Goal: Task Accomplishment & Management: Manage account settings

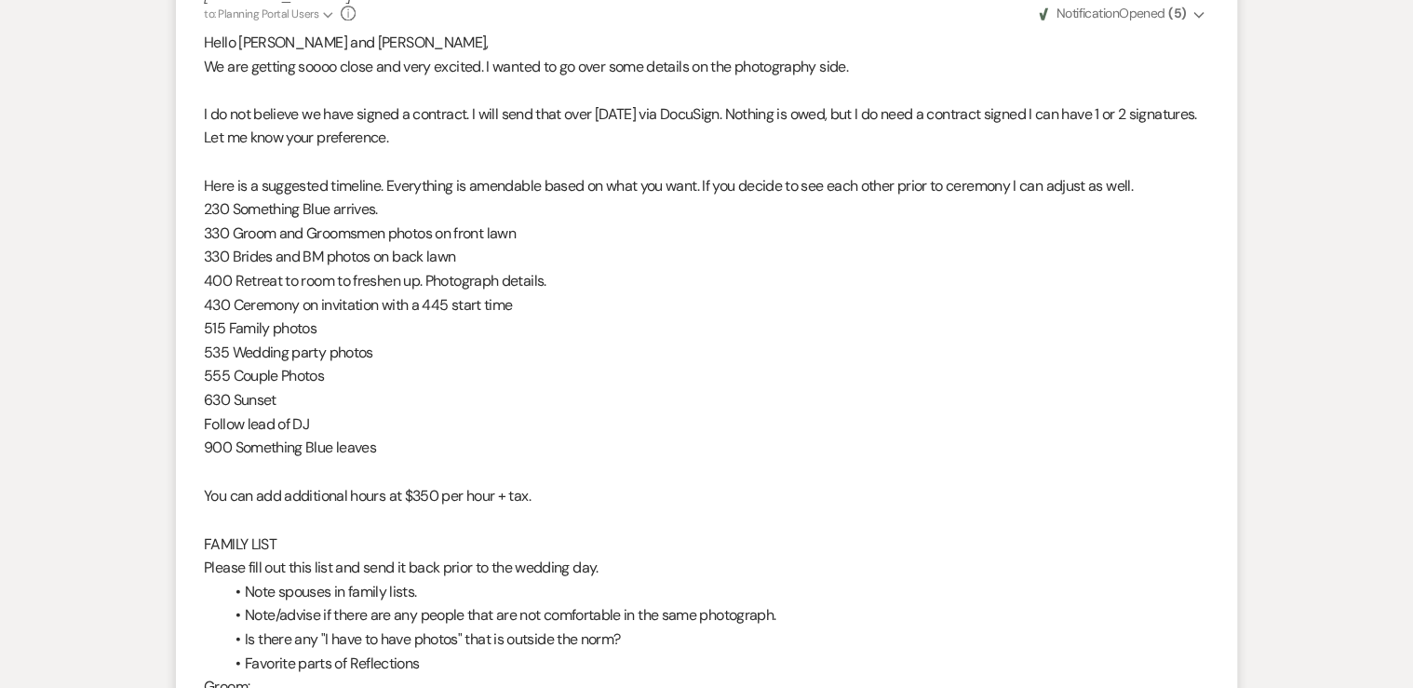
scroll to position [1340, 0]
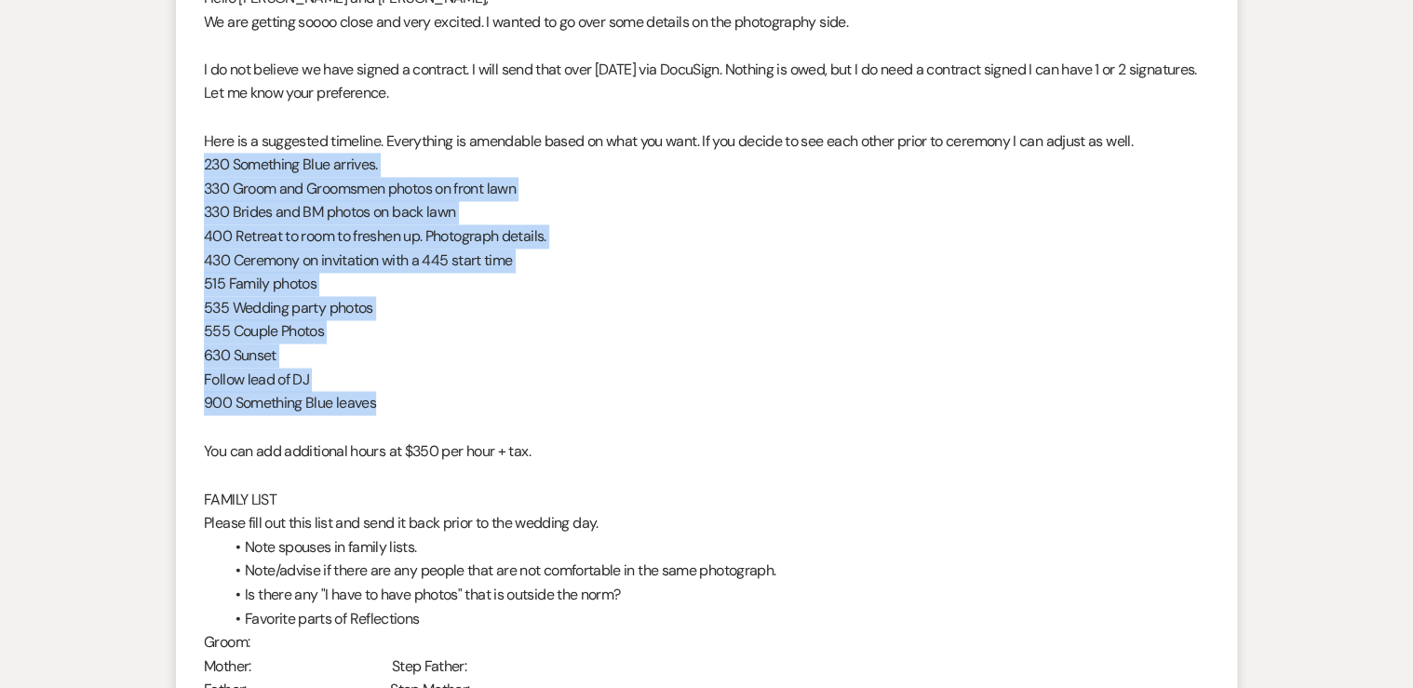
drag, startPoint x: 379, startPoint y: 406, endPoint x: 199, endPoint y: 168, distance: 298.4
copy div "230 Something Blue arrives. 330 Groom and Groomsmen photos on front lawn 330 Br…"
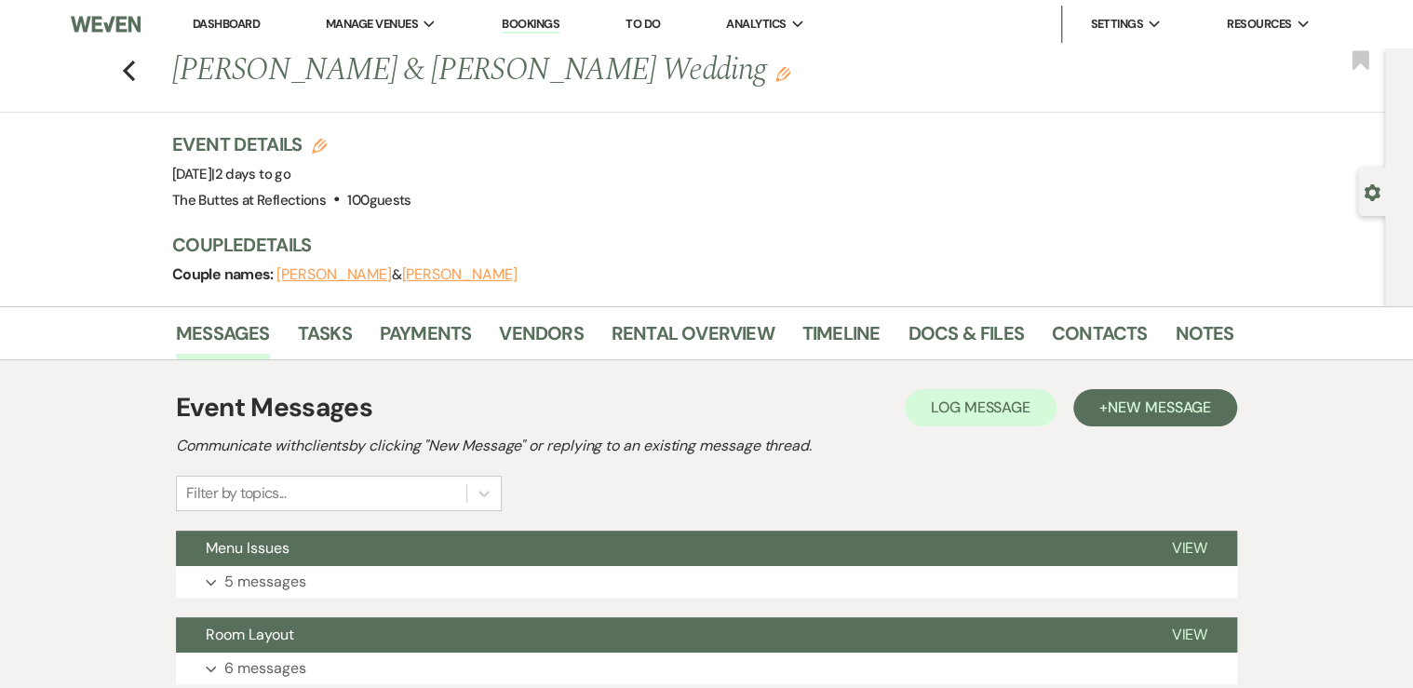
scroll to position [0, 0]
click at [220, 24] on link "Dashboard" at bounding box center [226, 24] width 67 height 16
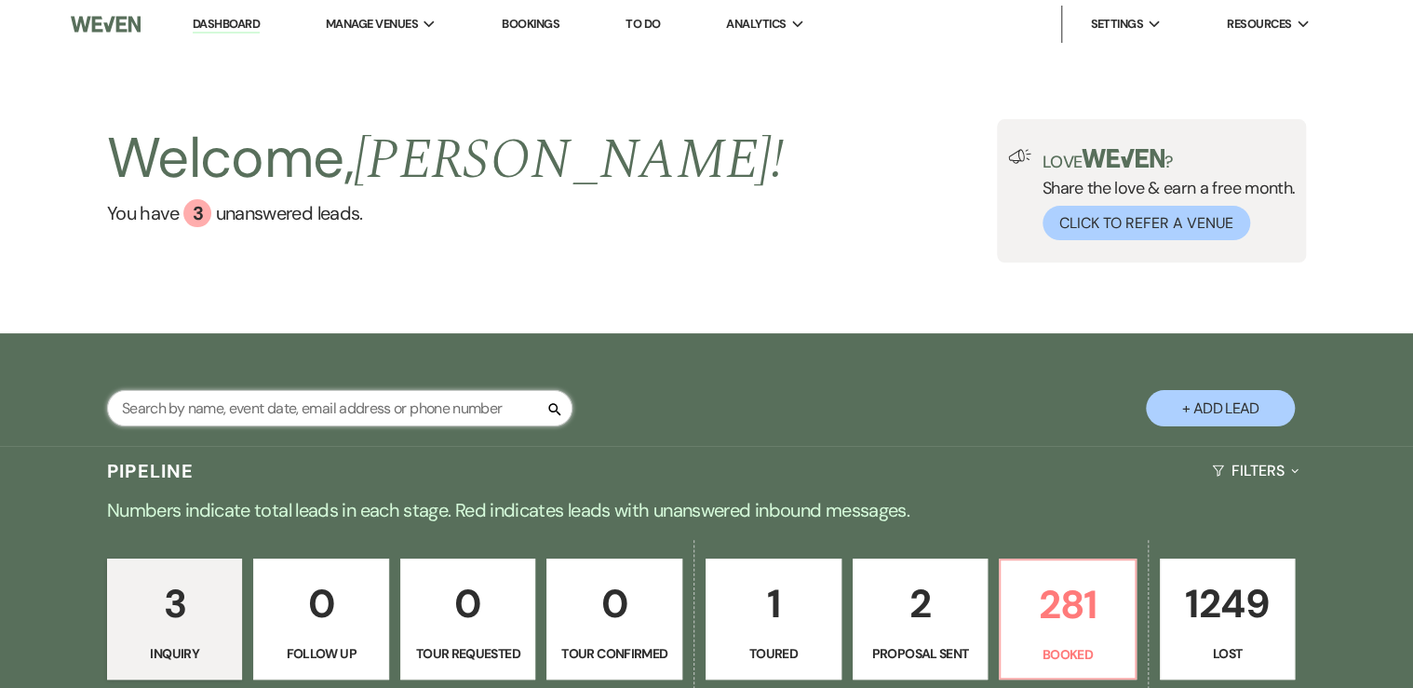
click at [235, 416] on input "text" at bounding box center [339, 408] width 465 height 36
type input "[PERSON_NAME]"
select select "8"
select select "6"
select select "8"
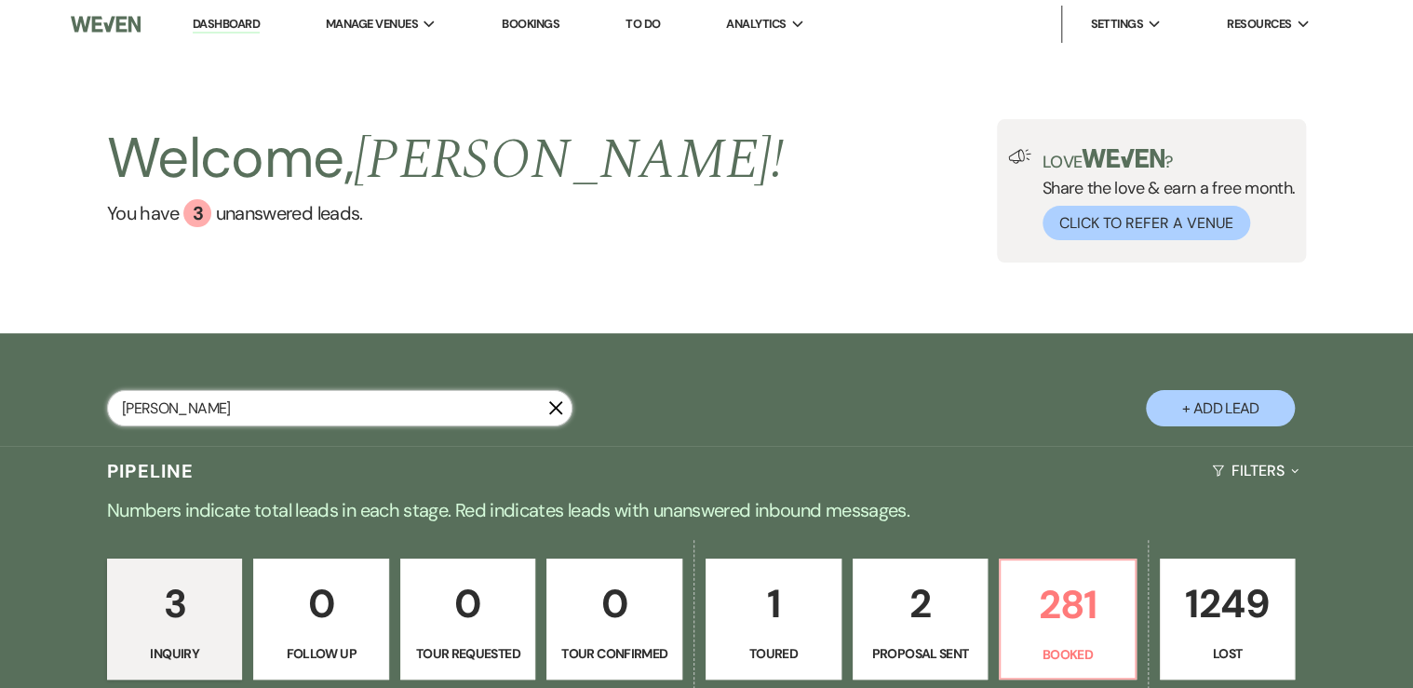
select select "4"
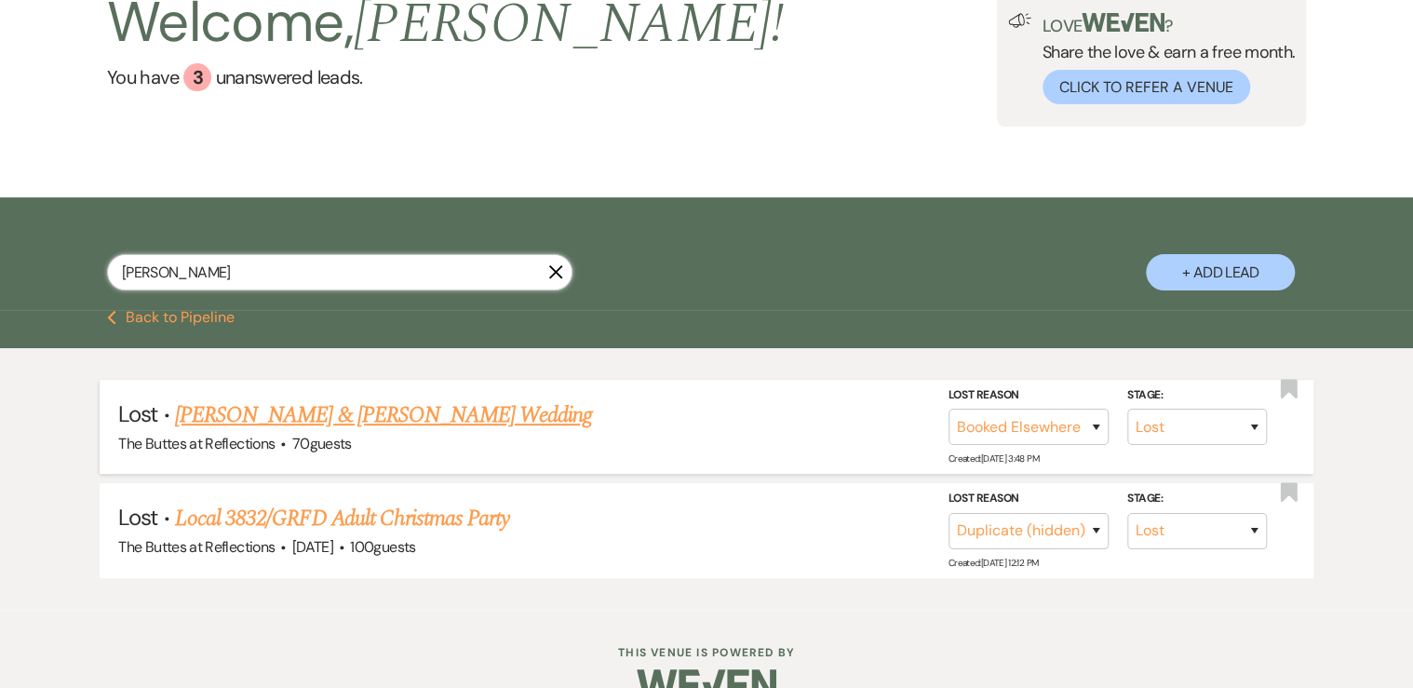
scroll to position [175, 0]
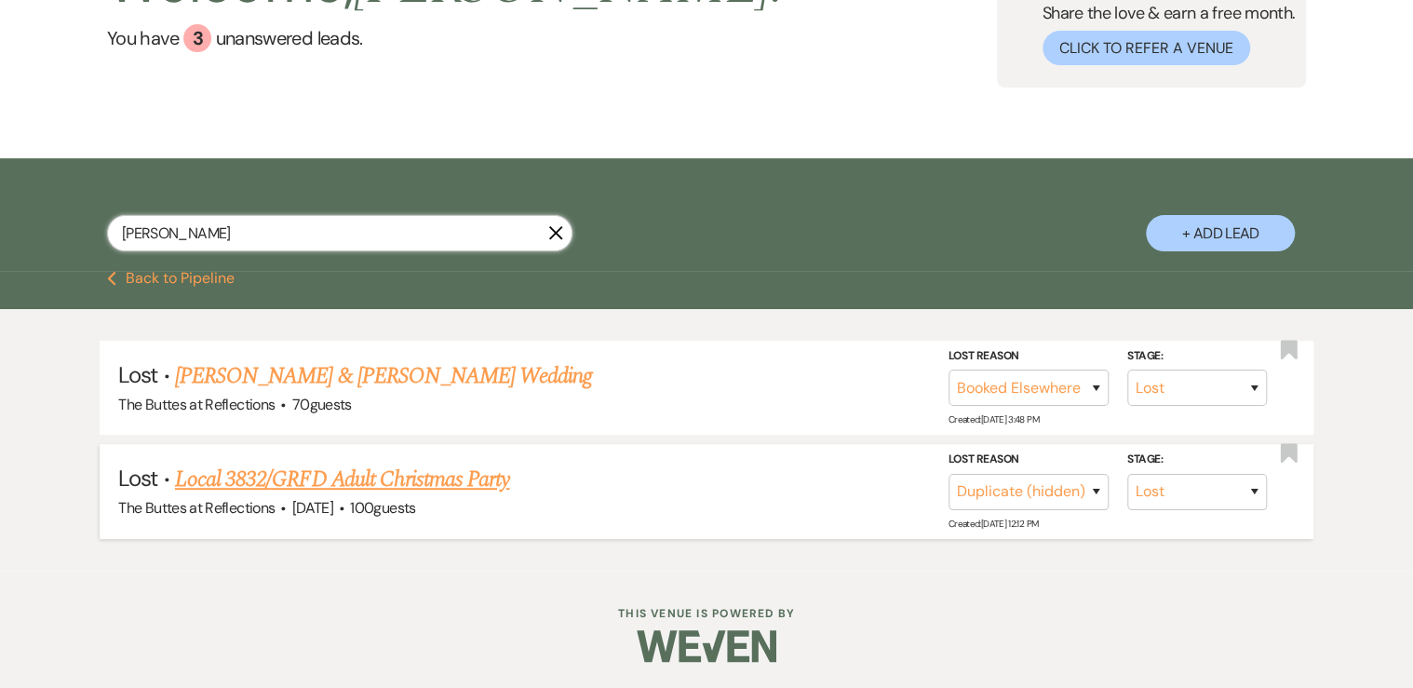
type input "[PERSON_NAME]"
click at [356, 481] on link "Local 3832/GRFD Adult Christmas Party" at bounding box center [342, 480] width 334 height 34
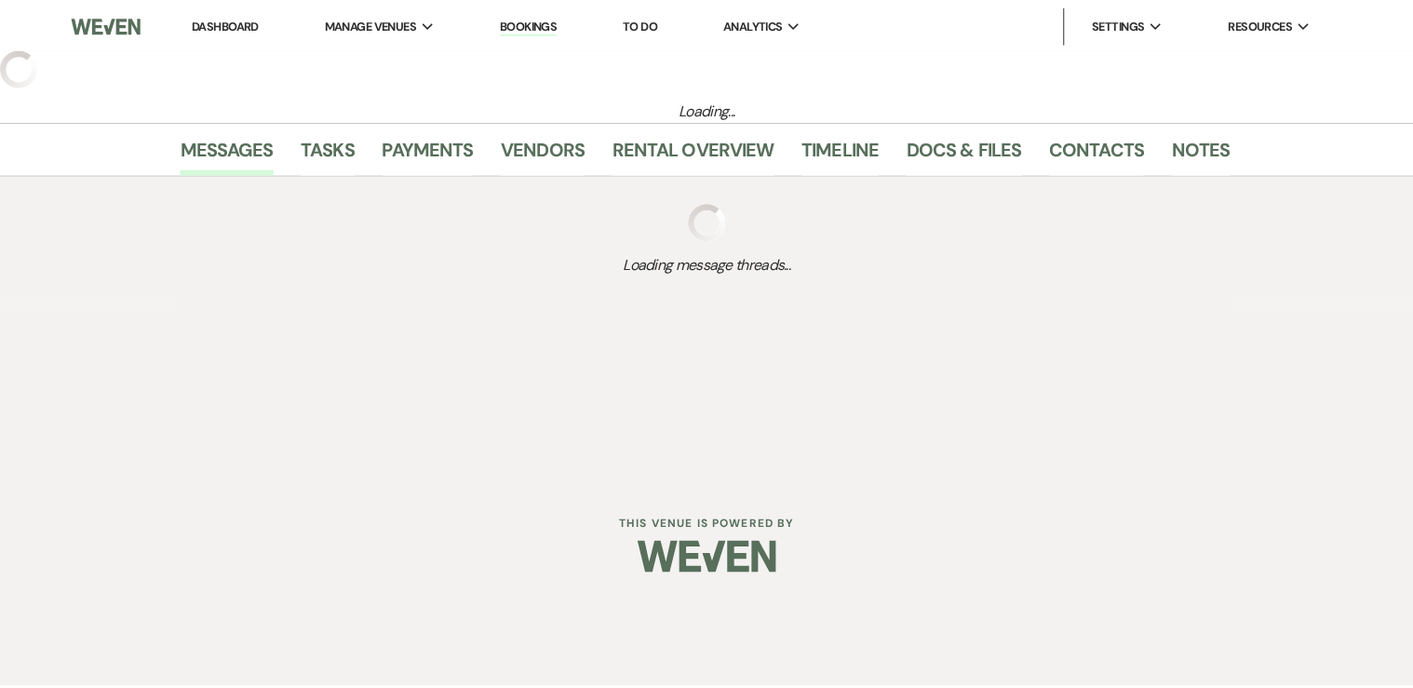
select select "8"
select select "4"
select select "12"
select select "13"
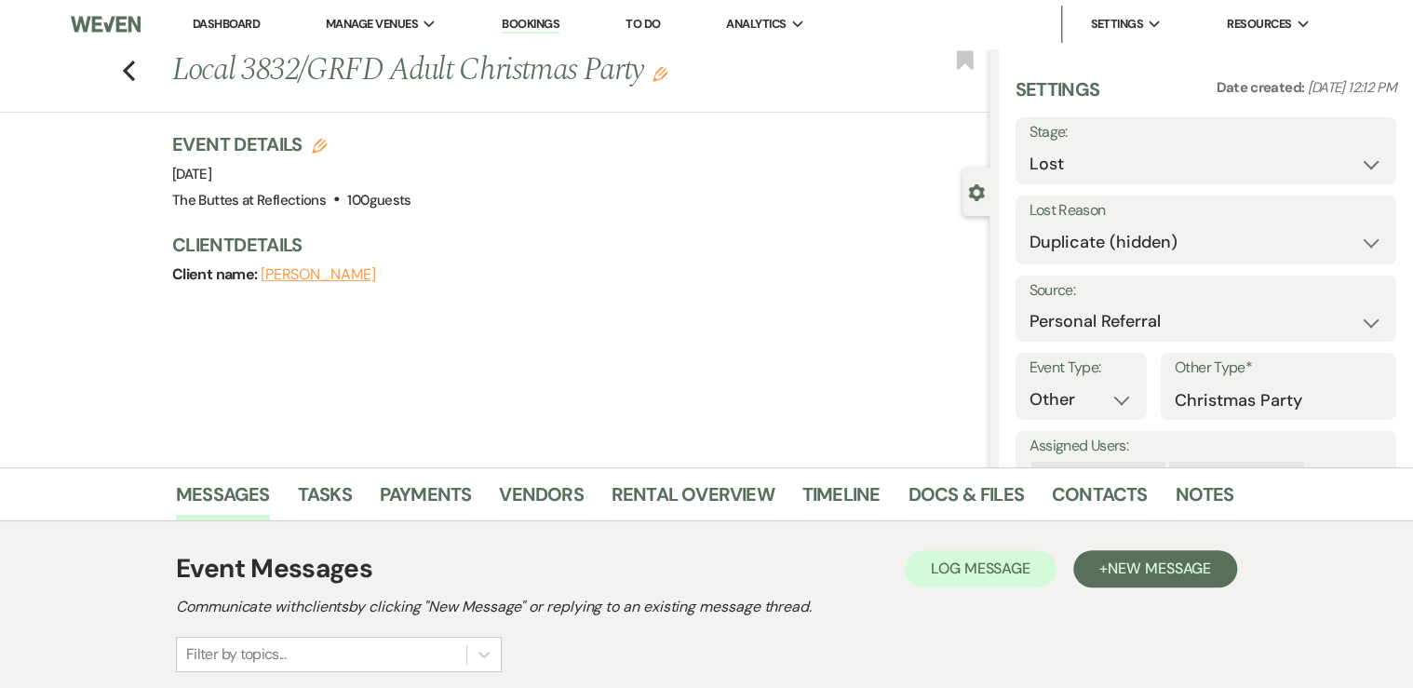
click at [227, 19] on link "Dashboard" at bounding box center [226, 24] width 67 height 16
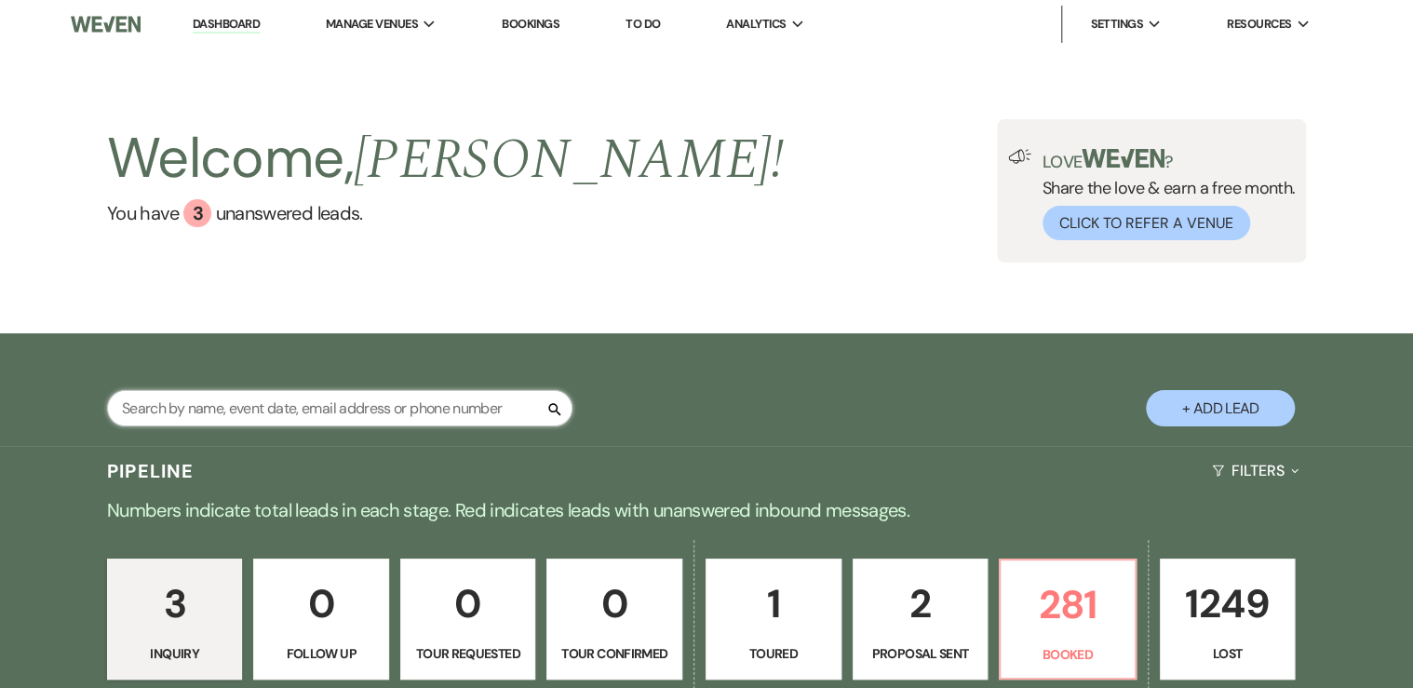
drag, startPoint x: 309, startPoint y: 413, endPoint x: 290, endPoint y: 405, distance: 20.4
click at [303, 410] on input "text" at bounding box center [339, 408] width 465 height 36
type input "christmas party"
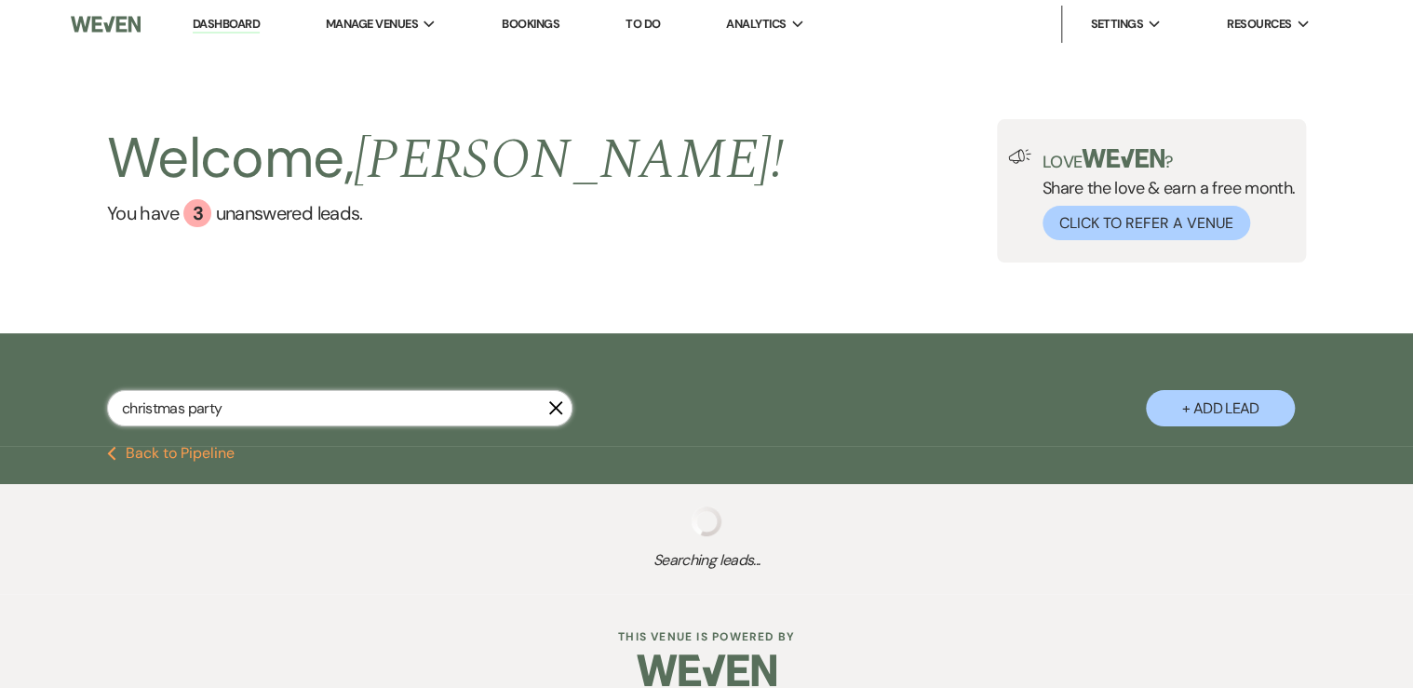
select select "8"
select select "5"
select select "8"
select select "4"
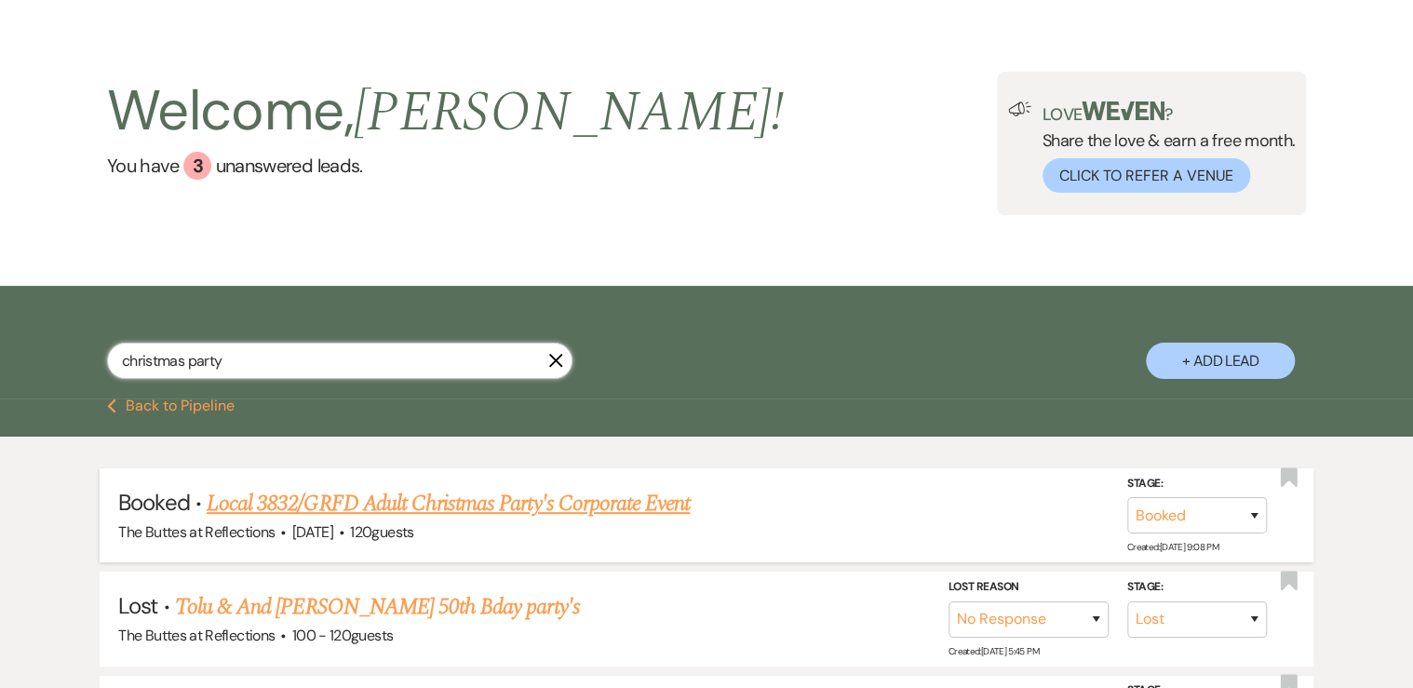
scroll to position [149, 0]
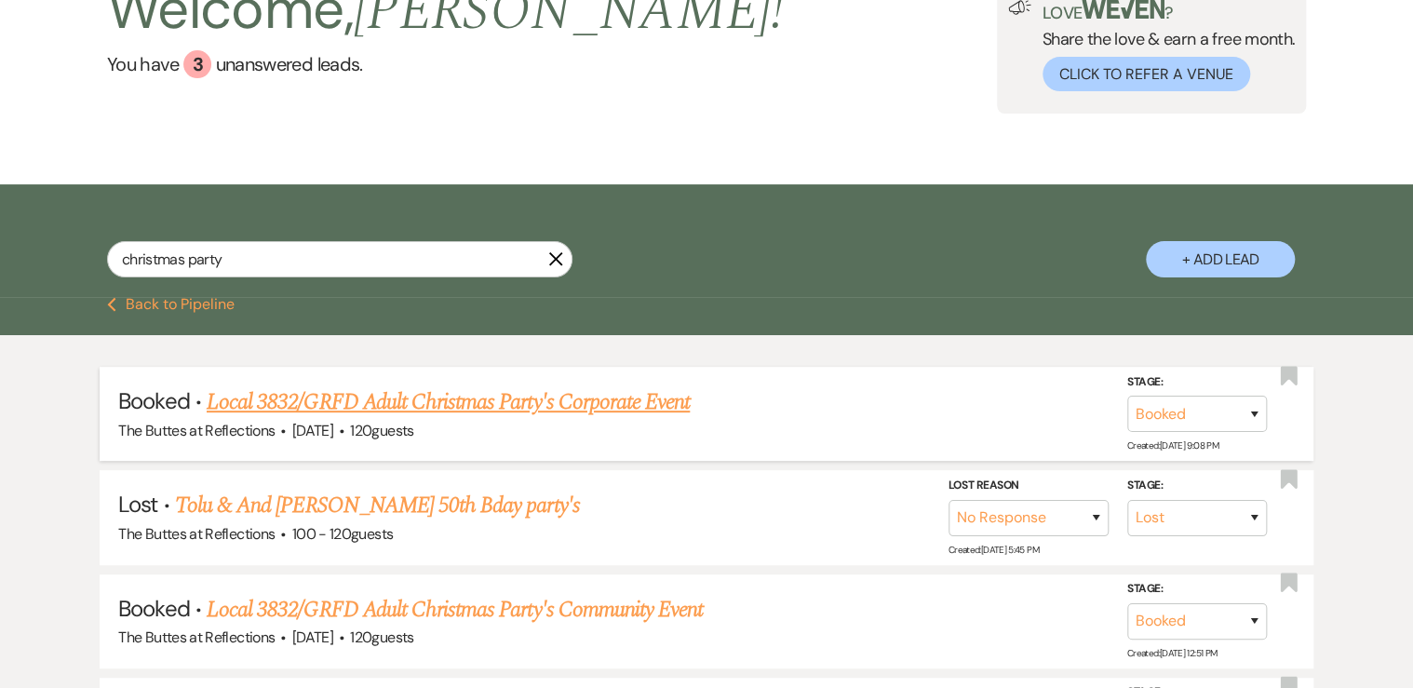
click at [369, 398] on link "Local 3832/GRFD Adult Christmas Party's Corporate Event" at bounding box center [448, 402] width 483 height 34
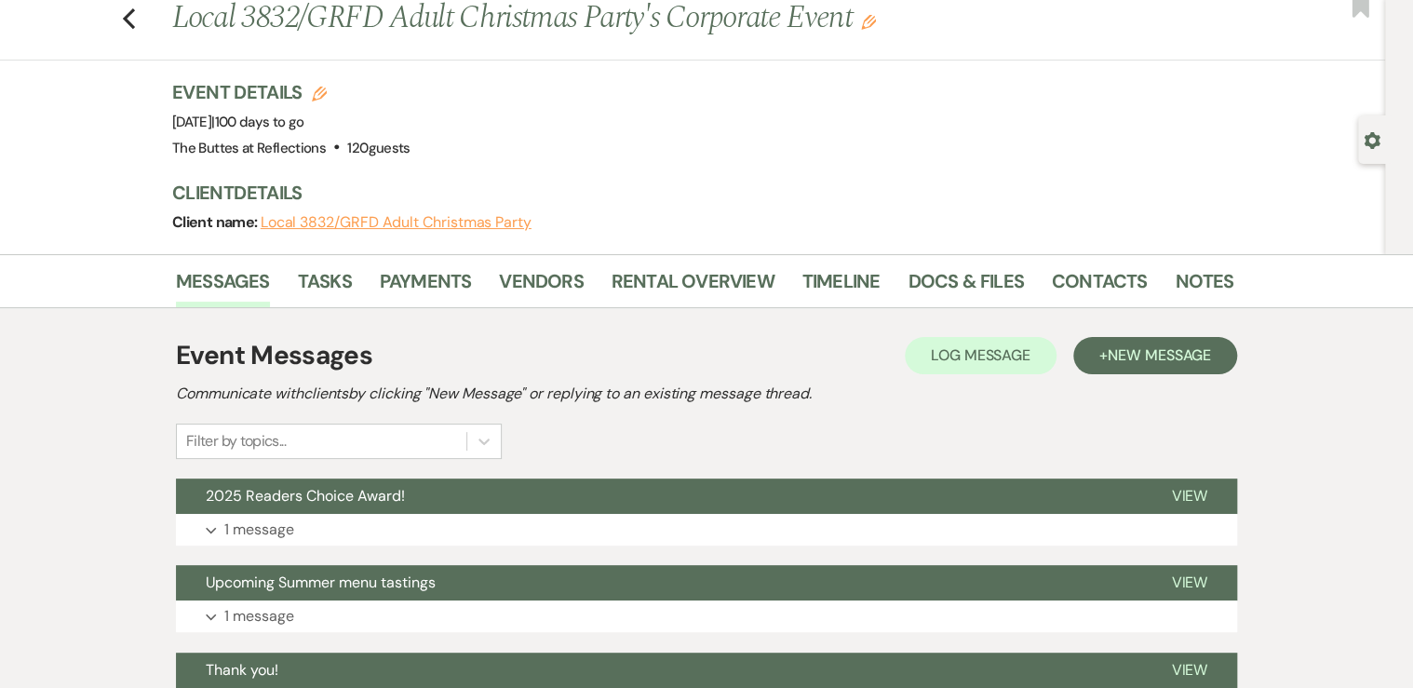
scroll to position [230, 0]
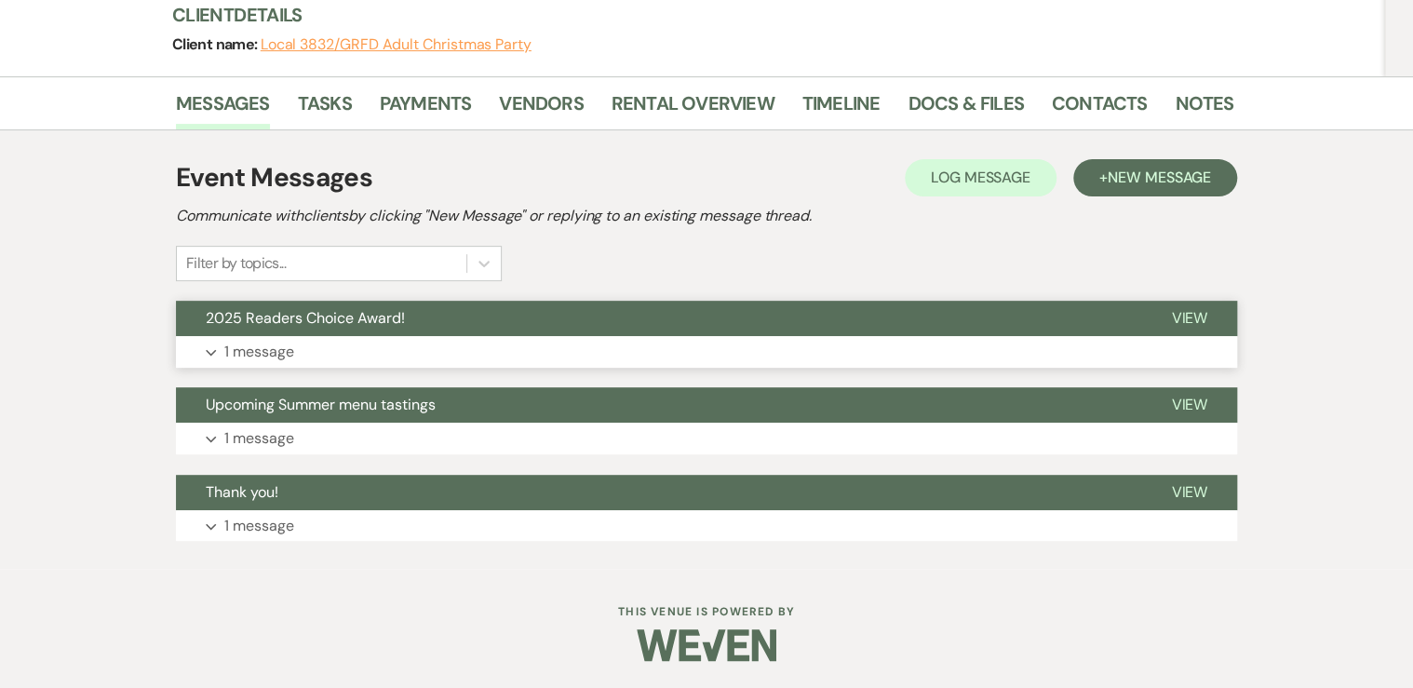
click at [252, 351] on p "1 message" at bounding box center [259, 352] width 70 height 24
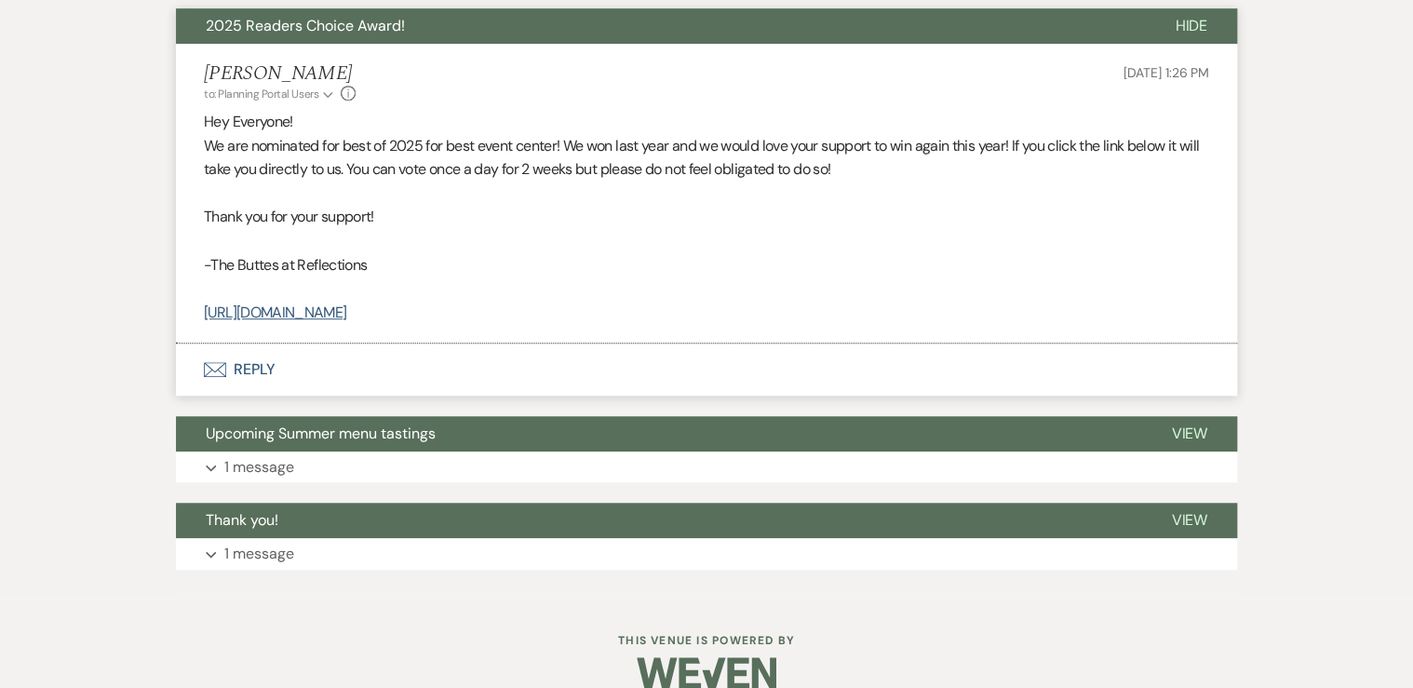
scroll to position [528, 0]
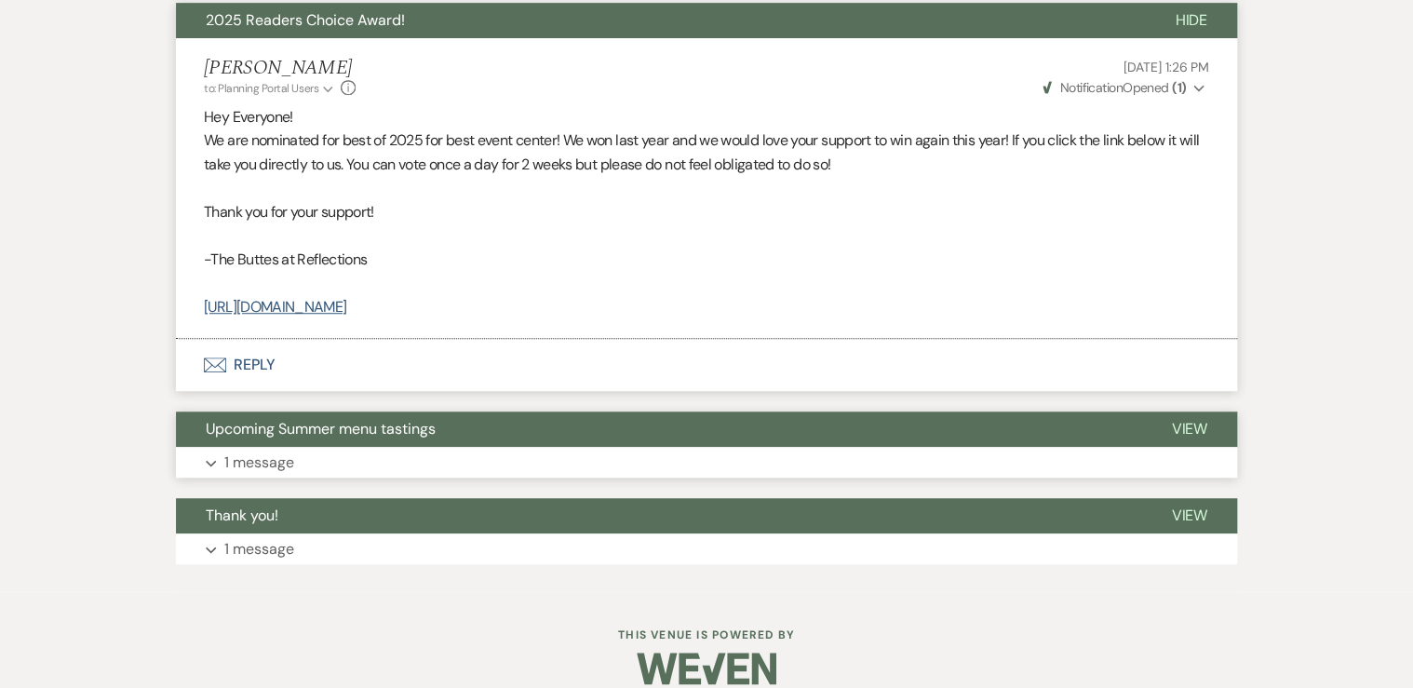
click at [298, 462] on button "Expand 1 message" at bounding box center [706, 463] width 1061 height 32
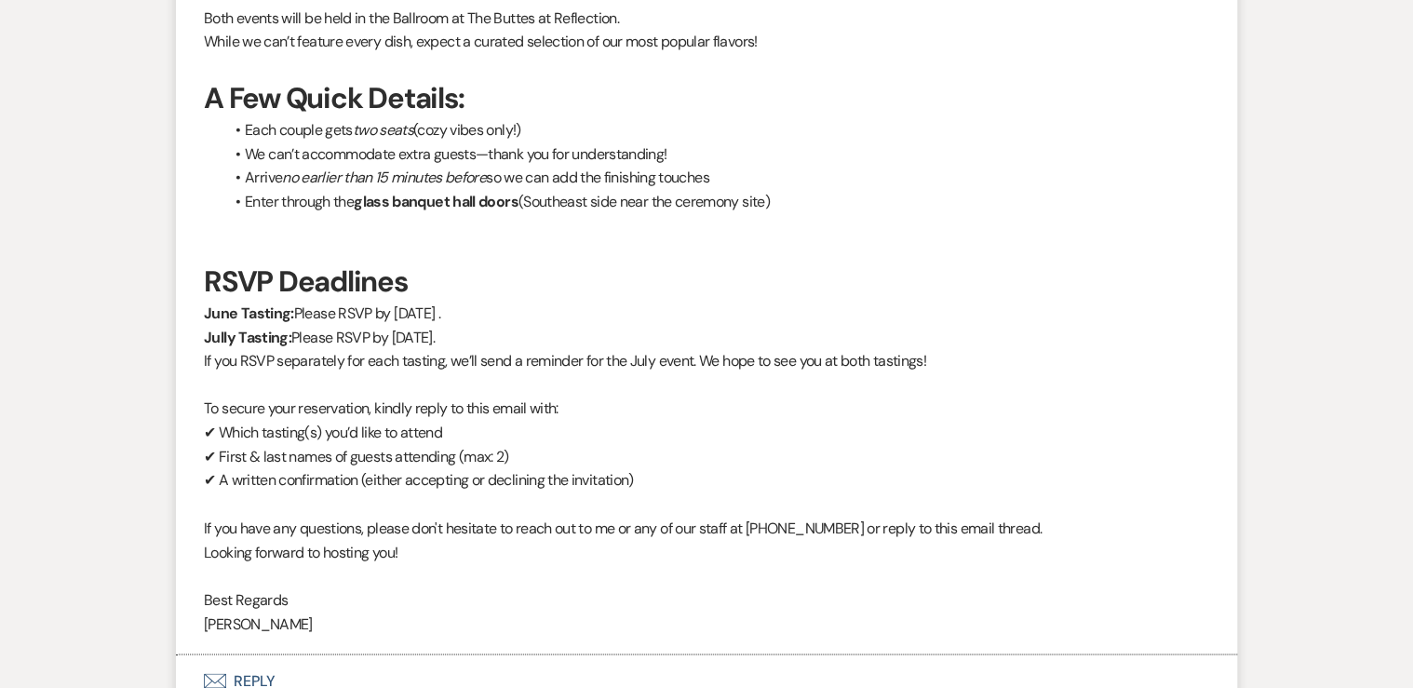
scroll to position [1524, 0]
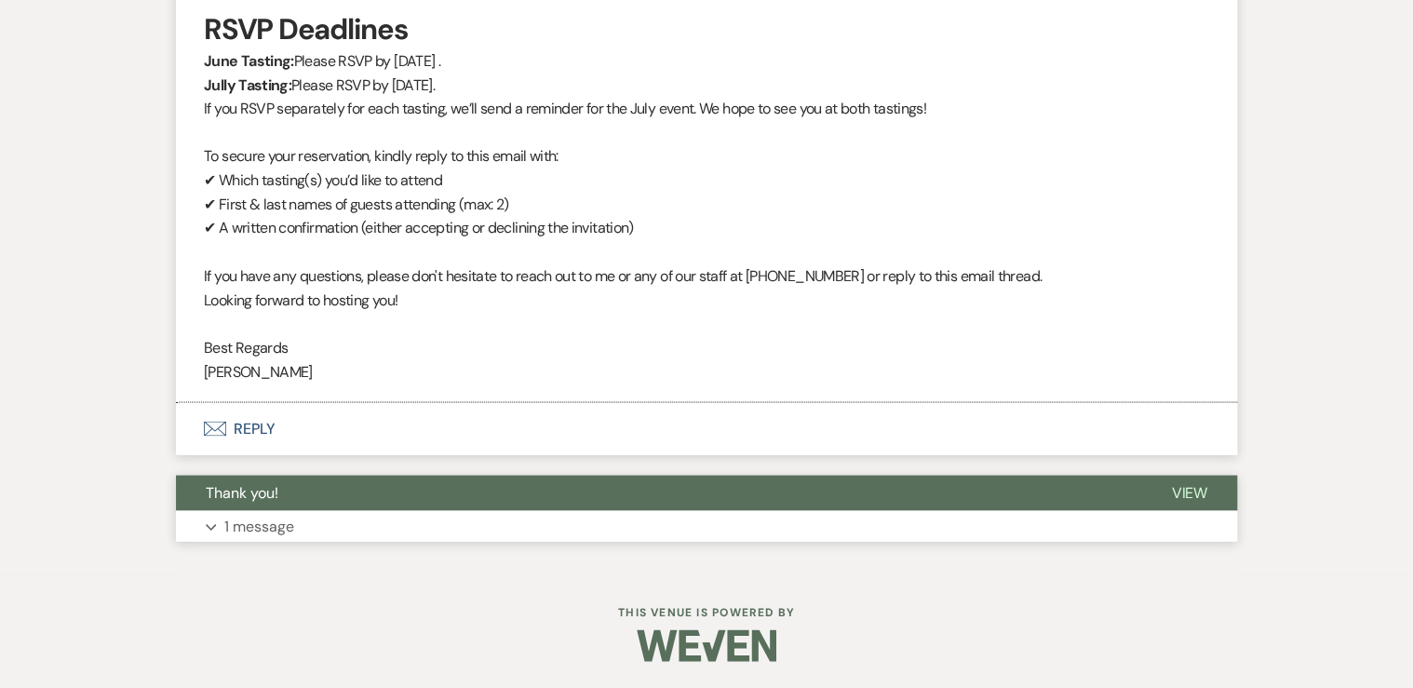
click at [305, 523] on button "Expand 1 message" at bounding box center [706, 526] width 1061 height 32
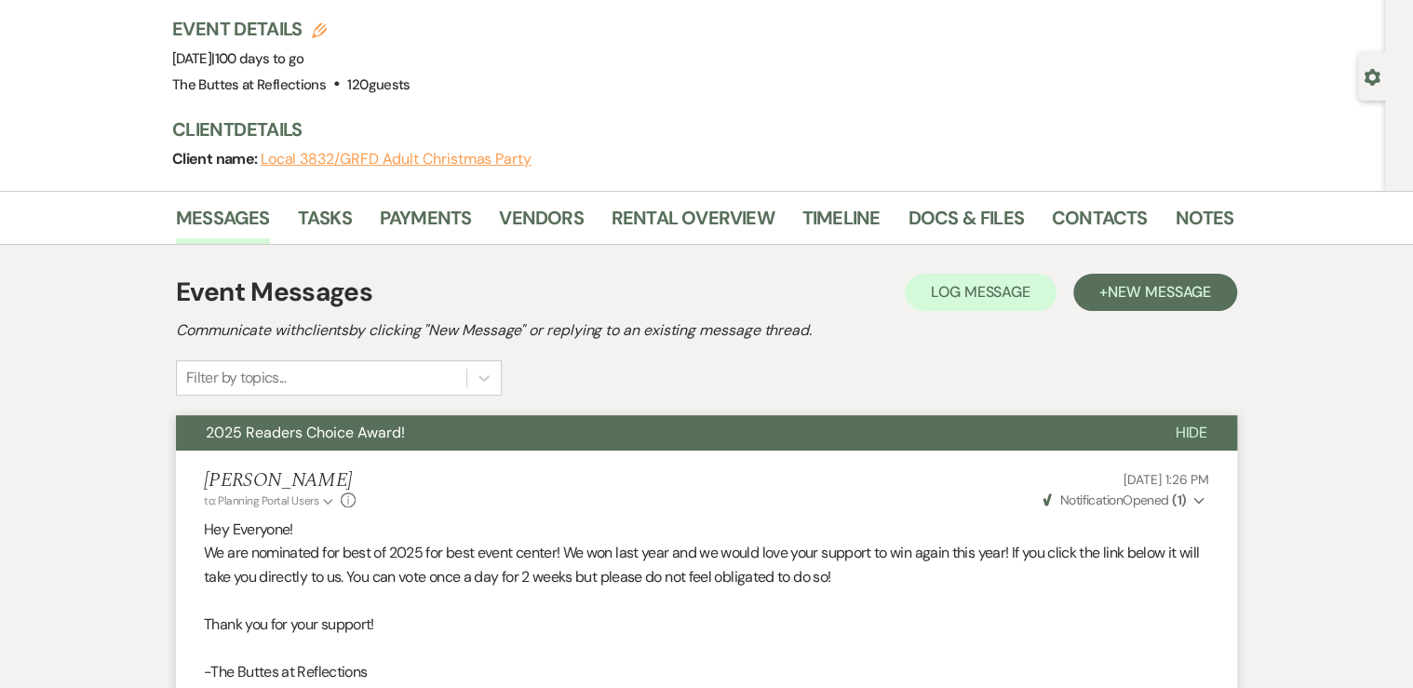
scroll to position [190, 0]
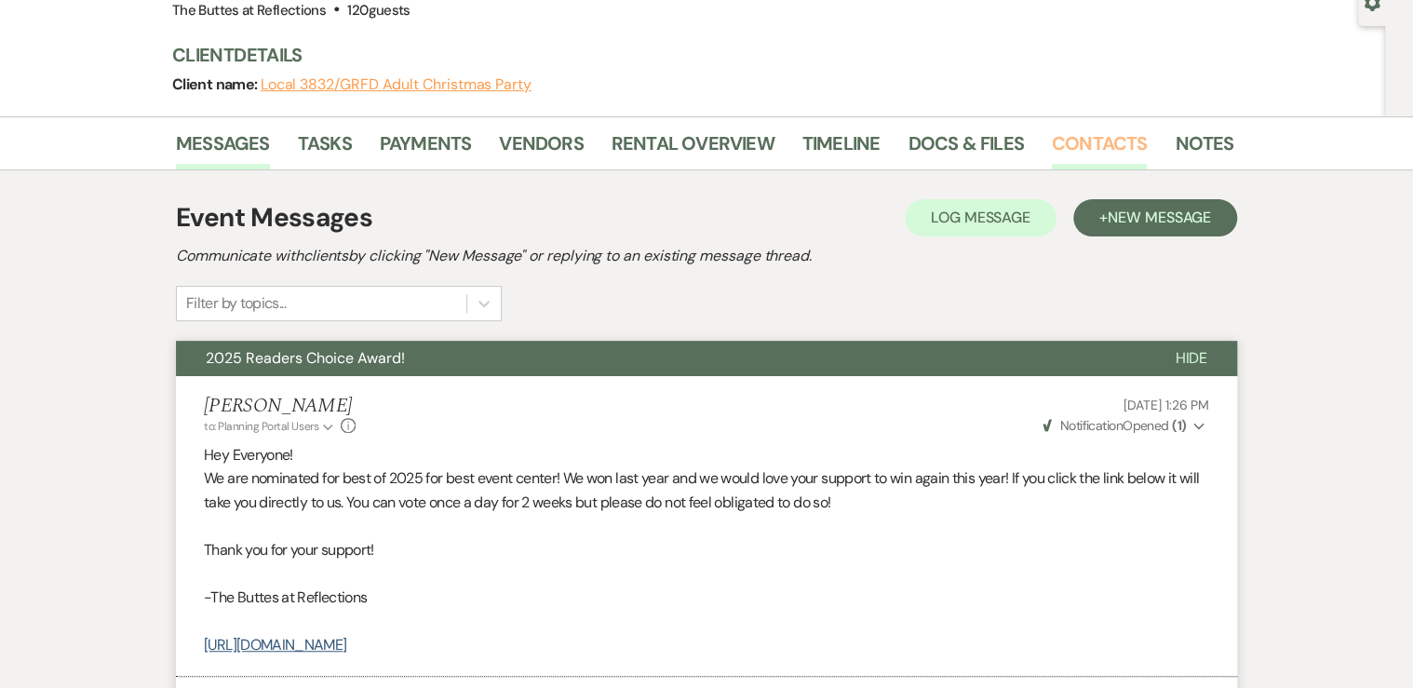
click at [1092, 149] on link "Contacts" at bounding box center [1100, 148] width 96 height 41
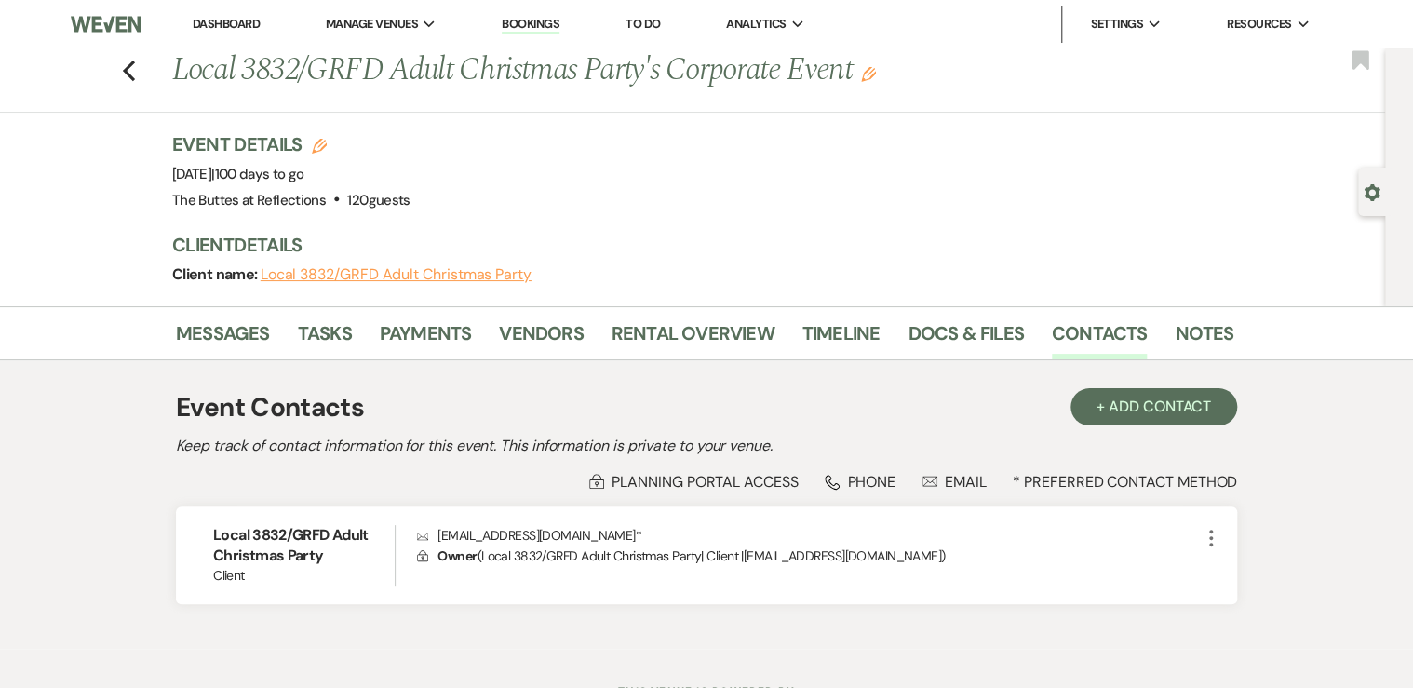
click at [227, 26] on link "Dashboard" at bounding box center [226, 24] width 67 height 16
